Goal: Find specific page/section: Find specific page/section

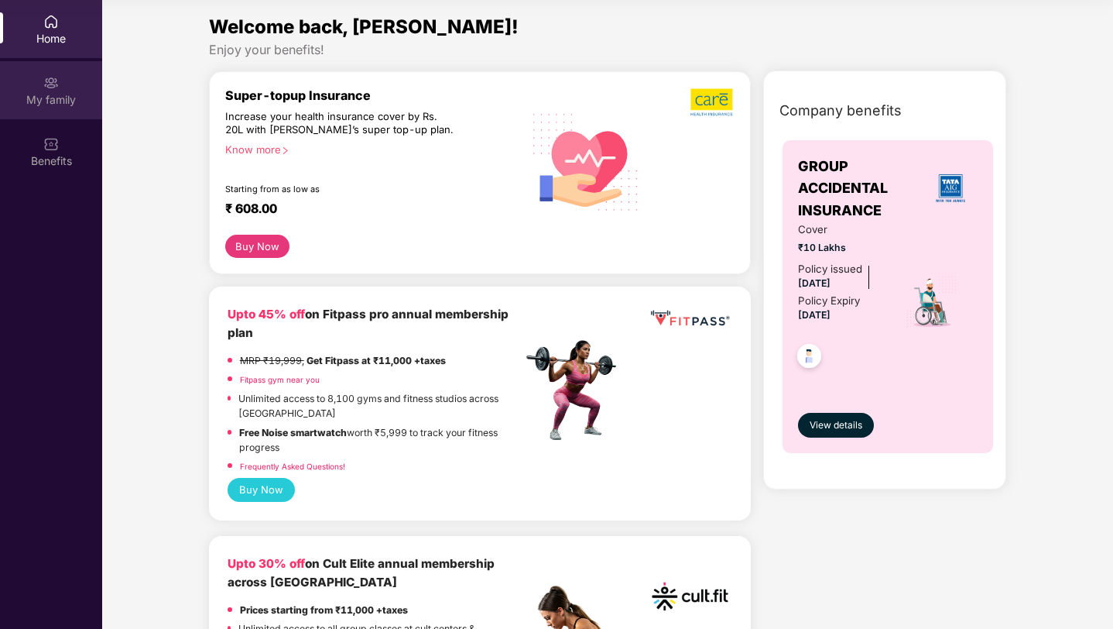
click at [63, 87] on div "My family" at bounding box center [51, 90] width 102 height 58
